Goal: Share content: Share content

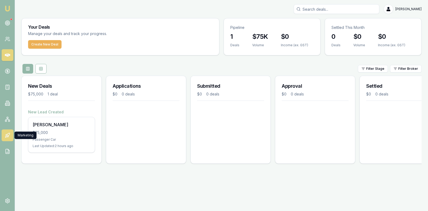
click at [7, 134] on icon at bounding box center [7, 135] width 5 height 5
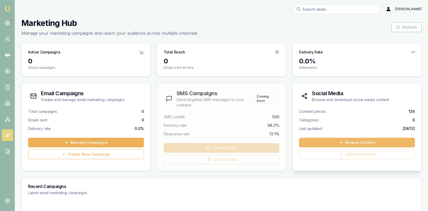
click at [340, 141] on icon at bounding box center [341, 143] width 4 height 4
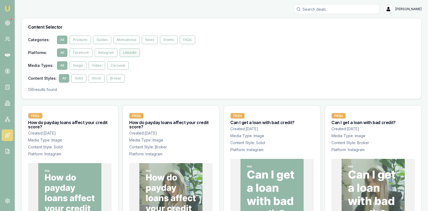
click at [126, 50] on button "LinkedIn" at bounding box center [130, 52] width 20 height 9
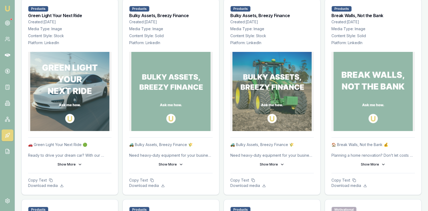
scroll to position [522, 0]
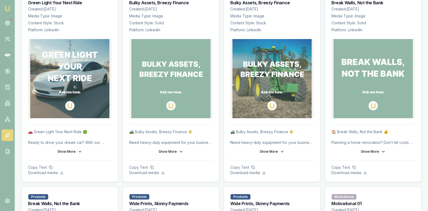
click at [274, 68] on img at bounding box center [272, 78] width 79 height 79
click at [248, 171] on p "Download media" at bounding box center [272, 172] width 84 height 5
click at [237, 166] on p "Copy Text" at bounding box center [272, 167] width 84 height 5
click at [276, 150] on button "Show More" at bounding box center [272, 151] width 84 height 9
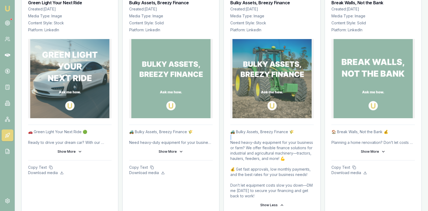
drag, startPoint x: 229, startPoint y: 140, endPoint x: 312, endPoint y: 135, distance: 83.4
click at [312, 136] on div "🚜 Bulky Assets, Breezy Finance 🌾 Need heavy-duty equipment for your business or…" at bounding box center [272, 180] width 96 height 111
click at [240, 138] on p "🚜 Bulky Assets, Breezy Finance 🌾 Need heavy-duty equipment for your business or…" at bounding box center [272, 164] width 84 height 70
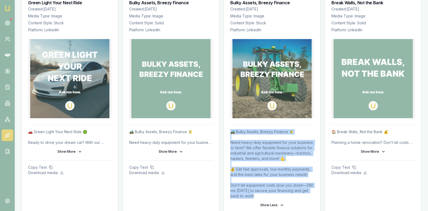
drag, startPoint x: 231, startPoint y: 131, endPoint x: 310, endPoint y: 195, distance: 101.2
click at [309, 195] on p "🚜 Bulky Assets, Breezy Finance 🌾 Need heavy-duty equipment for your business or…" at bounding box center [272, 164] width 84 height 70
copy p "🚜 Bulky Assets, Breezy Finance 🌾 Need heavy-duty equipment for your business or…"
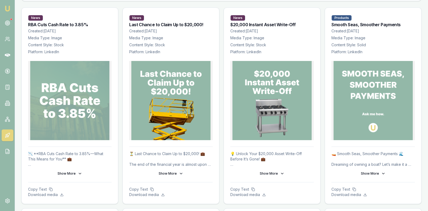
scroll to position [0, 0]
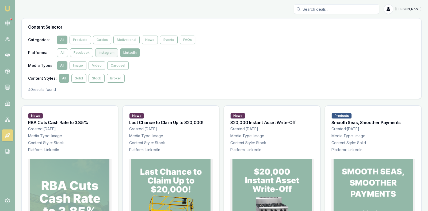
click at [109, 53] on button "Instagram" at bounding box center [106, 52] width 23 height 9
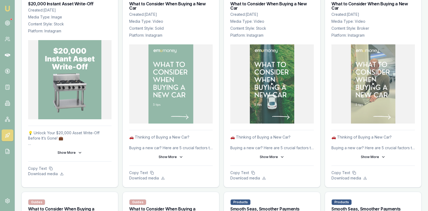
scroll to position [736, 0]
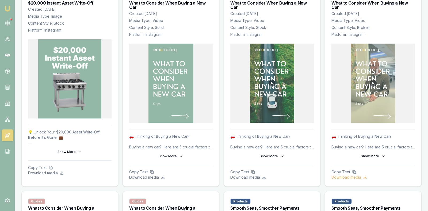
click at [355, 175] on p "Download media" at bounding box center [374, 177] width 84 height 5
